Goal: Information Seeking & Learning: Learn about a topic

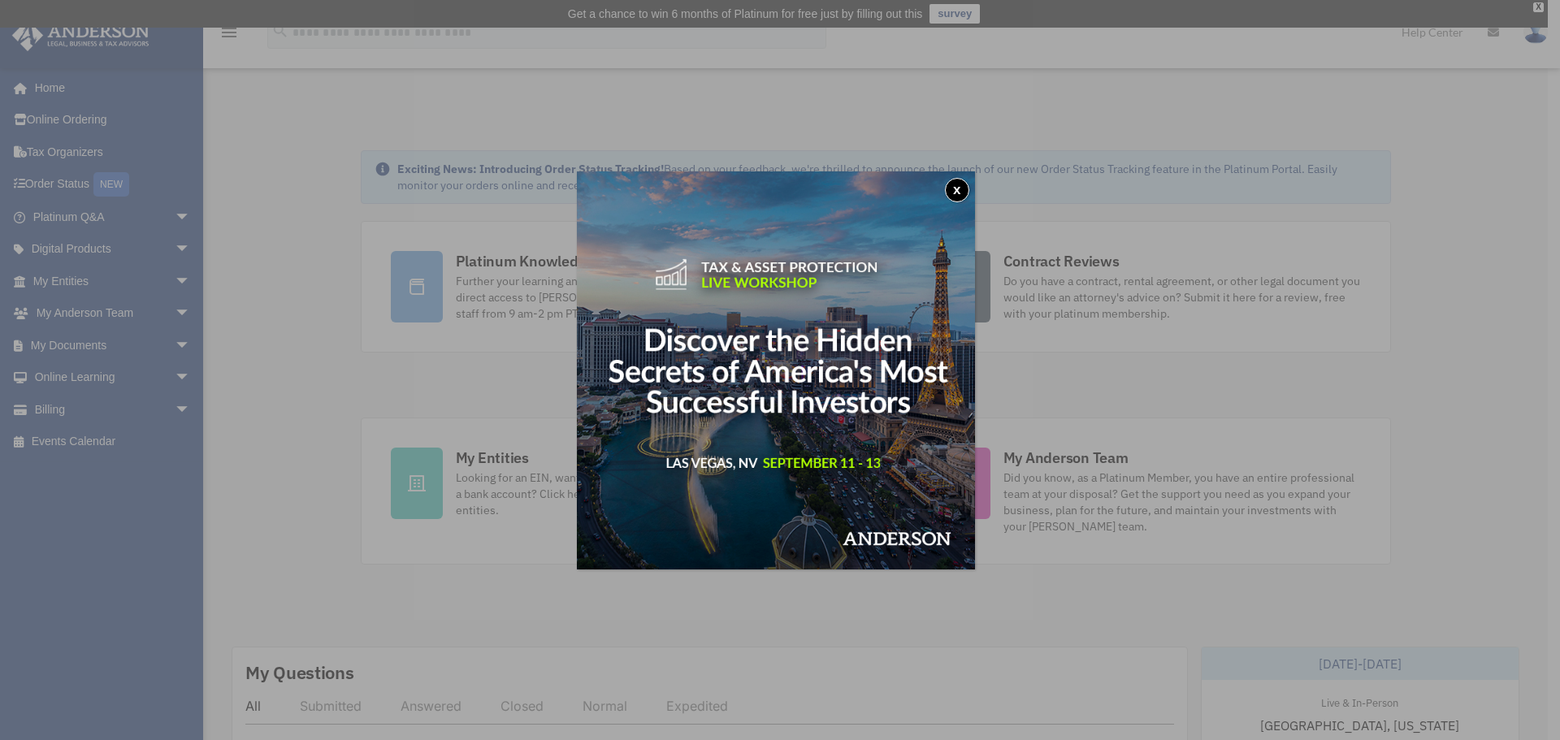
click at [948, 189] on img at bounding box center [776, 370] width 398 height 398
click at [961, 186] on button "x" at bounding box center [957, 190] width 24 height 24
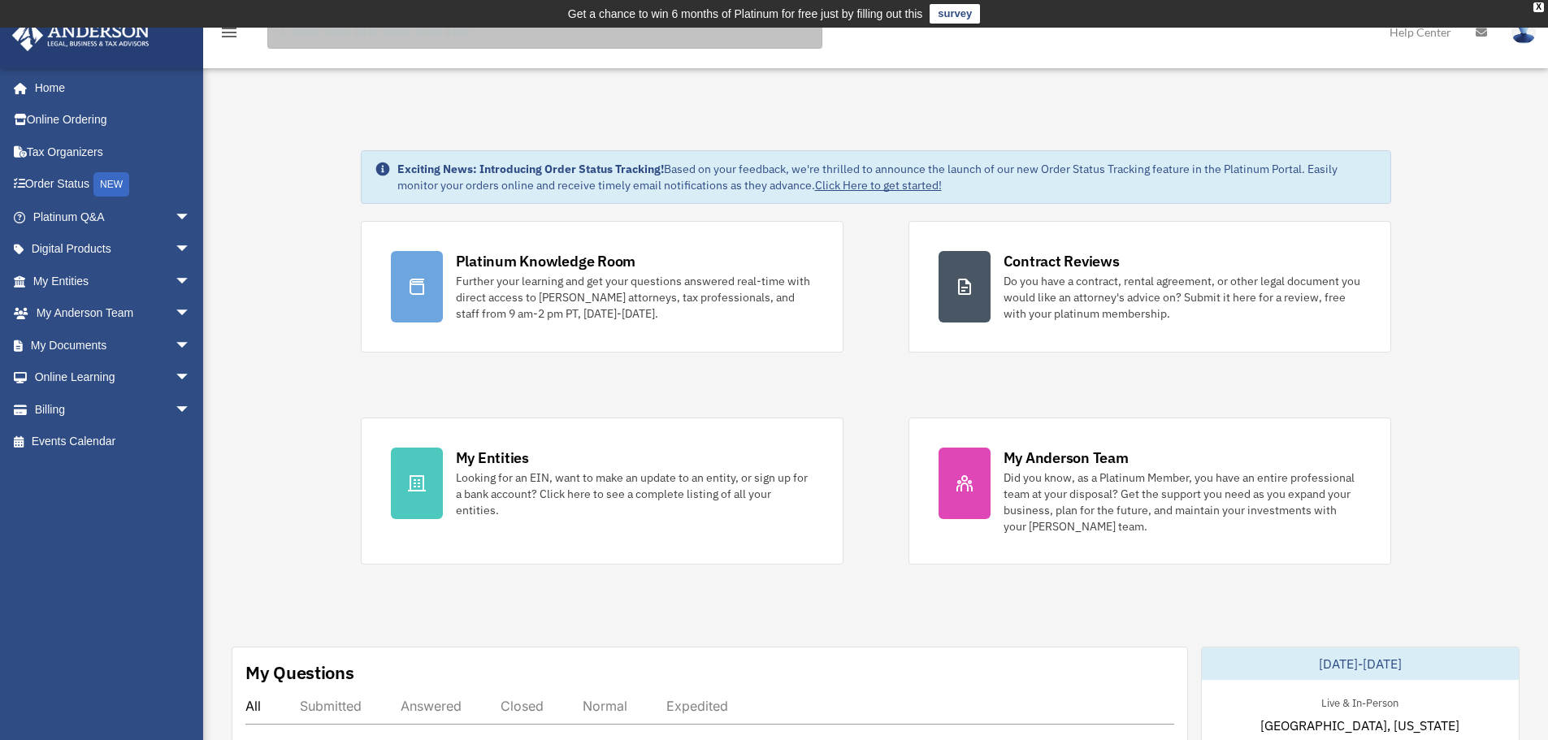
click at [364, 42] on input "search" at bounding box center [544, 32] width 555 height 33
type input "**********"
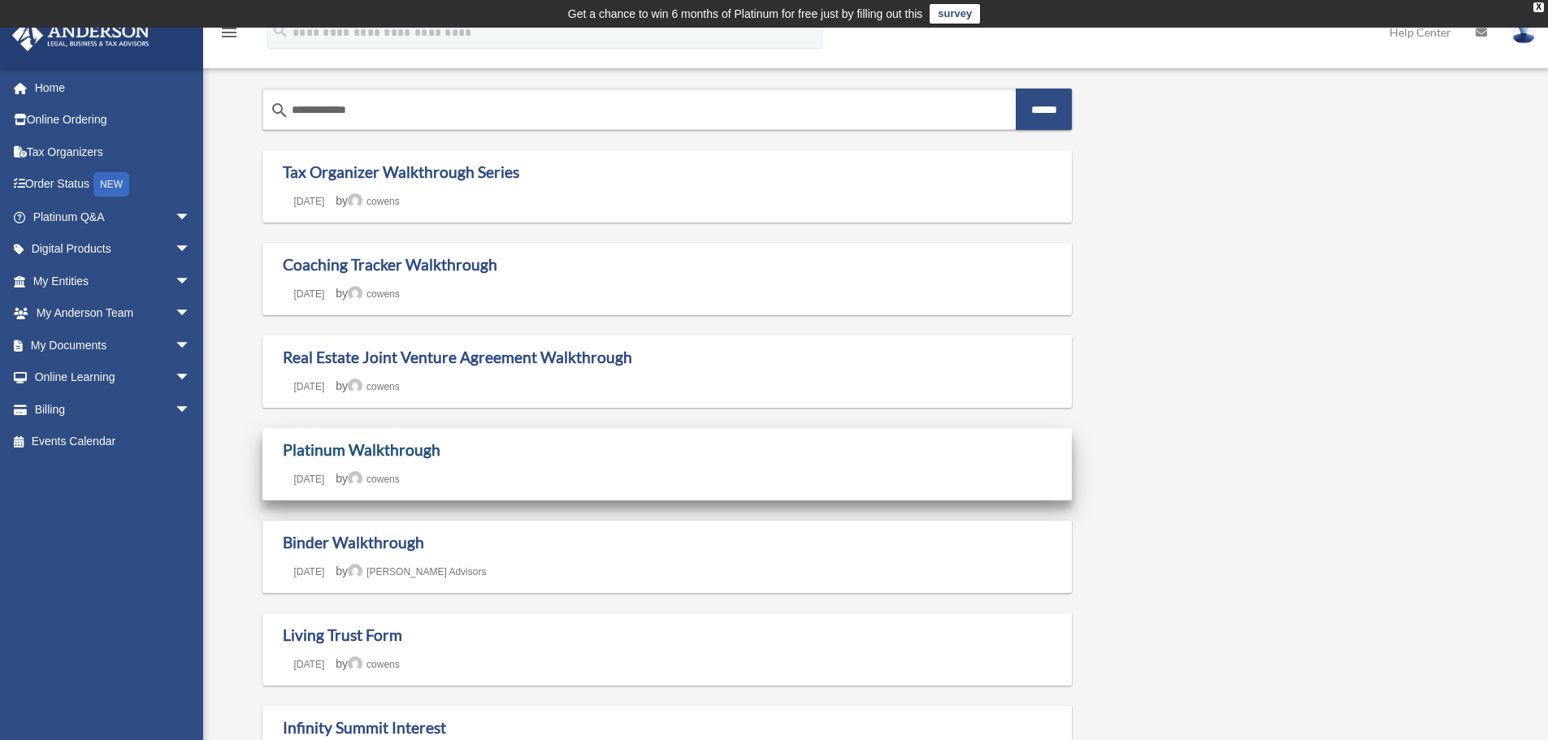
click at [383, 451] on link "Platinum Walkthrough" at bounding box center [362, 449] width 158 height 19
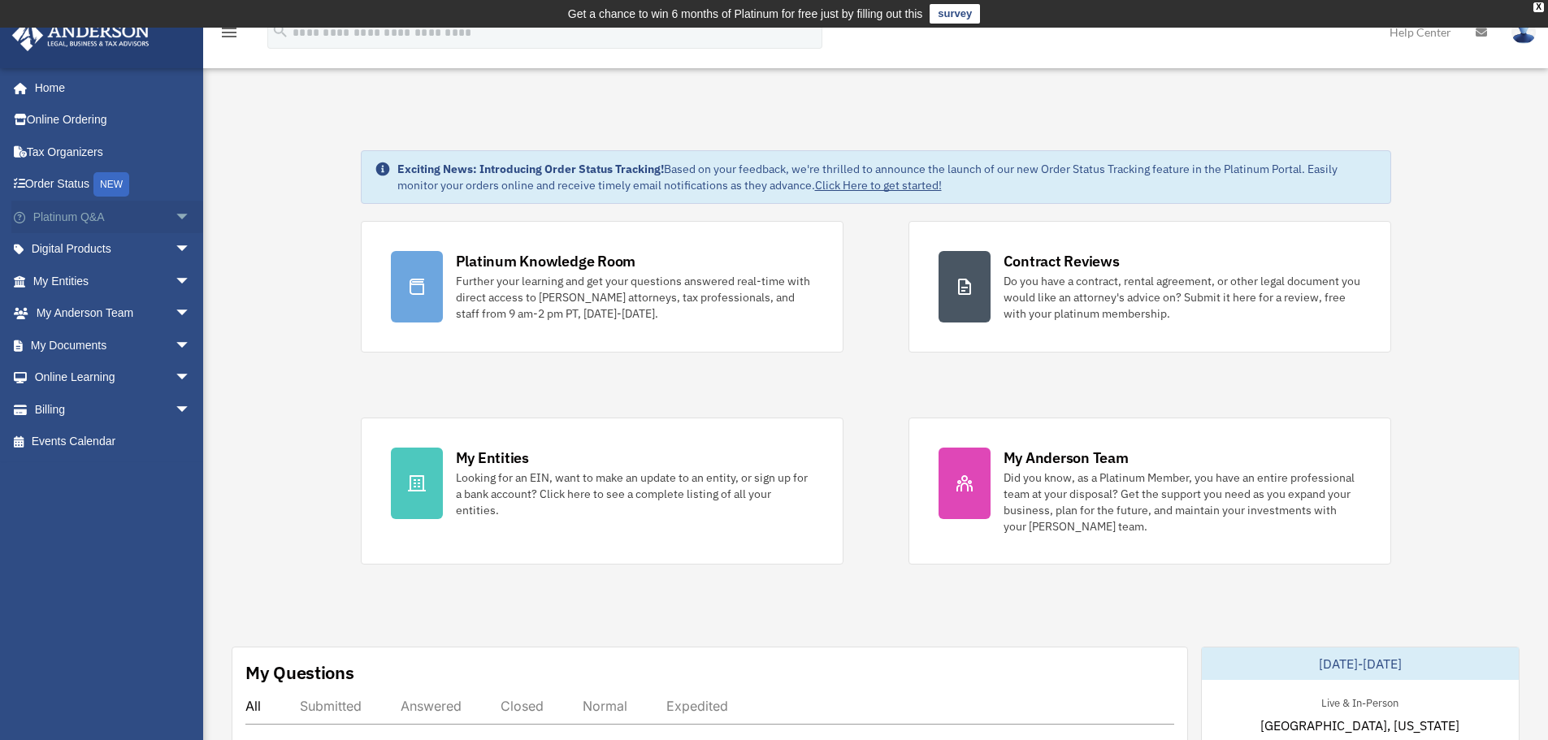
click at [88, 228] on link "Platinum Q&A arrow_drop_down" at bounding box center [113, 217] width 204 height 33
click at [175, 214] on span "arrow_drop_down" at bounding box center [191, 217] width 33 height 33
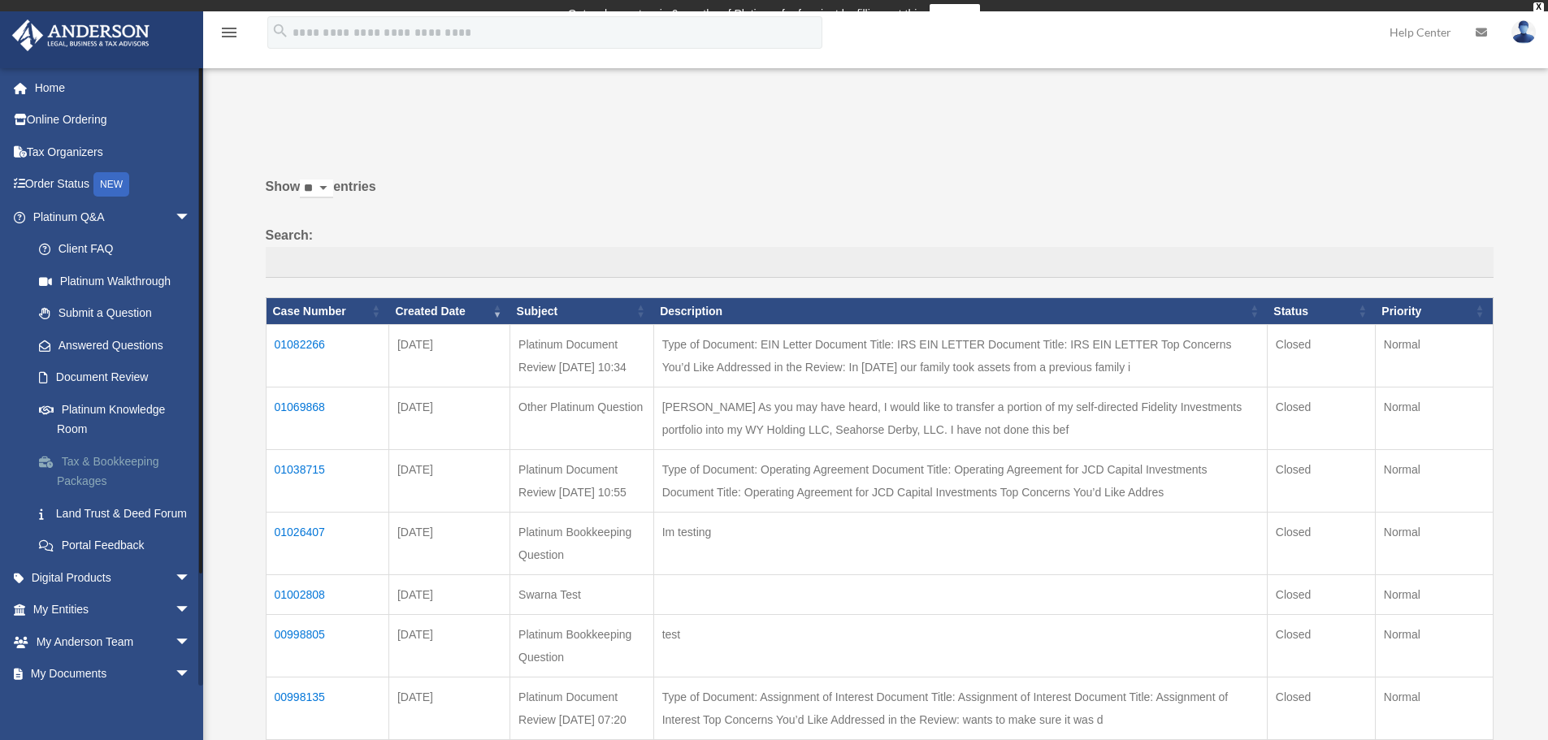
click at [101, 471] on link "Tax & Bookkeeping Packages" at bounding box center [119, 471] width 193 height 52
